Goal: Task Accomplishment & Management: Complete application form

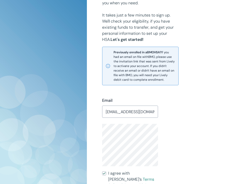
scroll to position [215, 0]
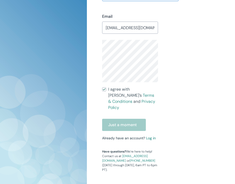
click at [122, 119] on div "Just a moment" at bounding box center [130, 125] width 56 height 12
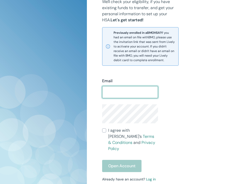
click at [115, 91] on input "Email" at bounding box center [130, 92] width 56 height 10
type input "[EMAIL_ADDRESS][DOMAIN_NAME]"
click at [128, 123] on form "Email [EMAIL_ADDRESS][DOMAIN_NAME] ​ I agree with Lively’s Terms & Conditions a…" at bounding box center [130, 125] width 56 height 94
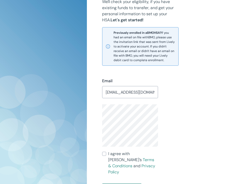
click at [102, 152] on input "I agree with Lively’s Terms & Conditions and Privacy Policy" at bounding box center [104, 154] width 4 height 4
checkbox input "true"
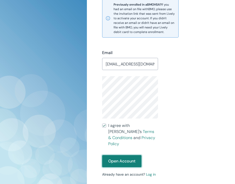
click at [120, 158] on button "Open Account" at bounding box center [121, 161] width 39 height 12
